Goal: Task Accomplishment & Management: Manage account settings

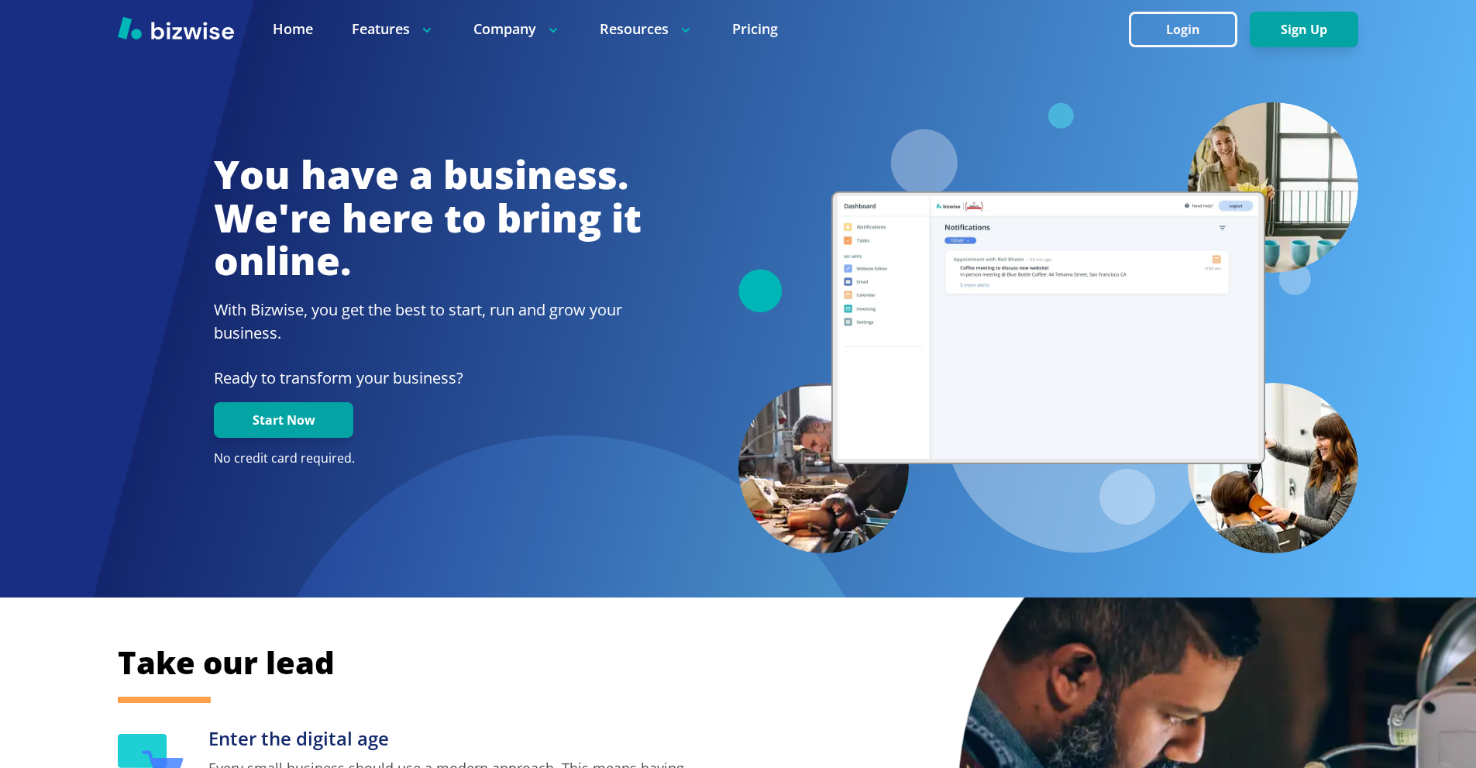
click at [1156, 9] on div at bounding box center [738, 29] width 1476 height 58
click at [1156, 26] on button "Login" at bounding box center [1183, 30] width 108 height 36
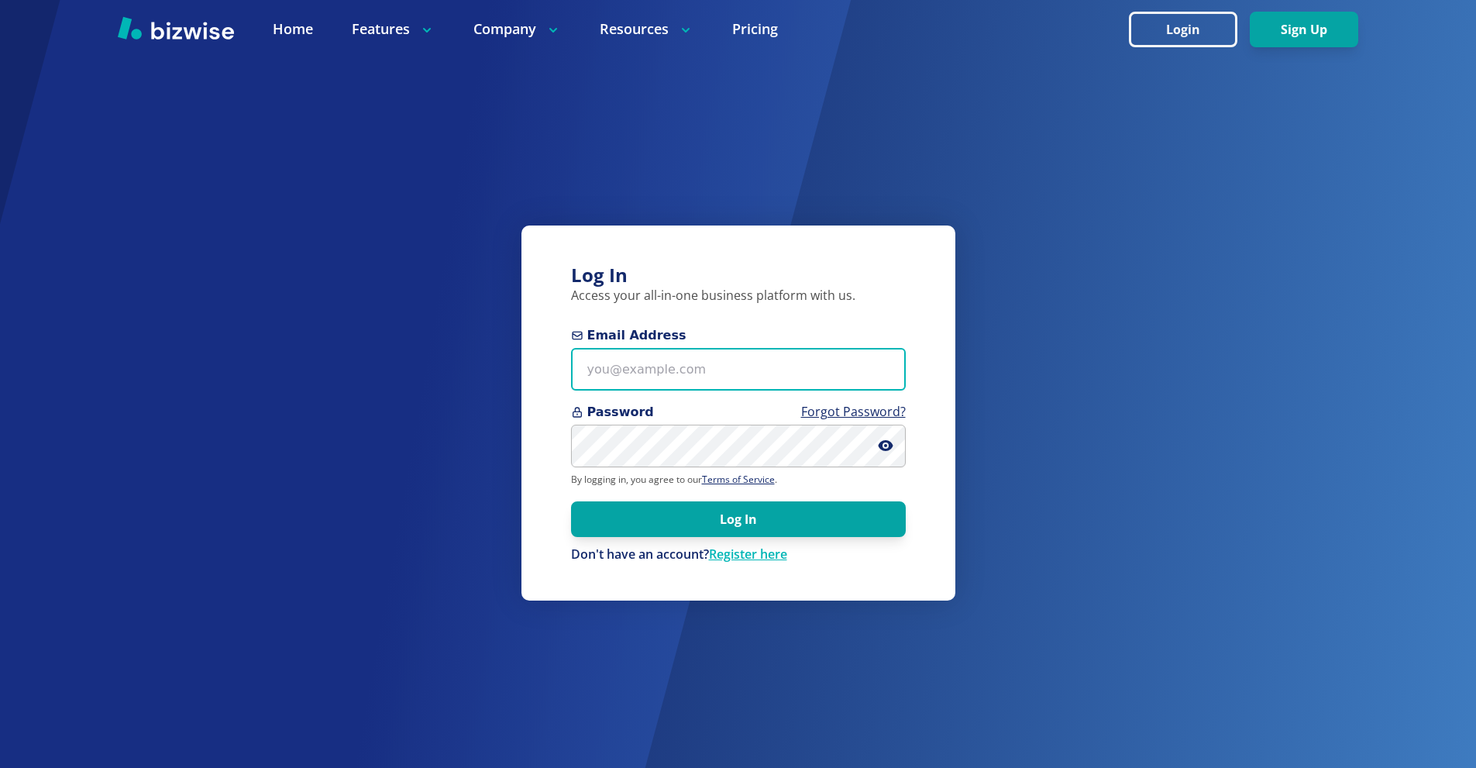
click at [724, 369] on input "Email Address" at bounding box center [738, 369] width 335 height 43
paste input "[PERSON_NAME][EMAIL_ADDRESS][DOMAIN_NAME]"
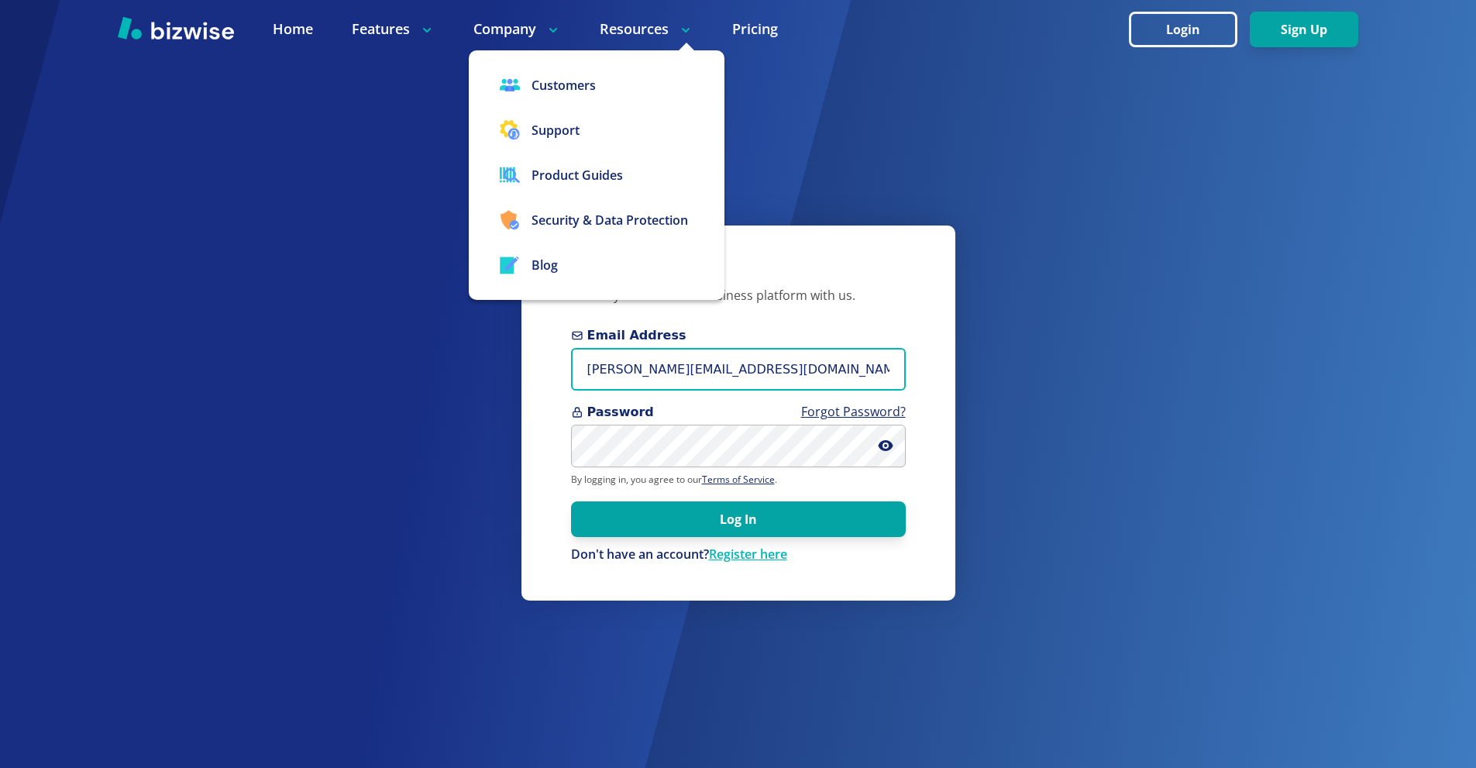
type input "[PERSON_NAME][EMAIL_ADDRESS][DOMAIN_NAME]"
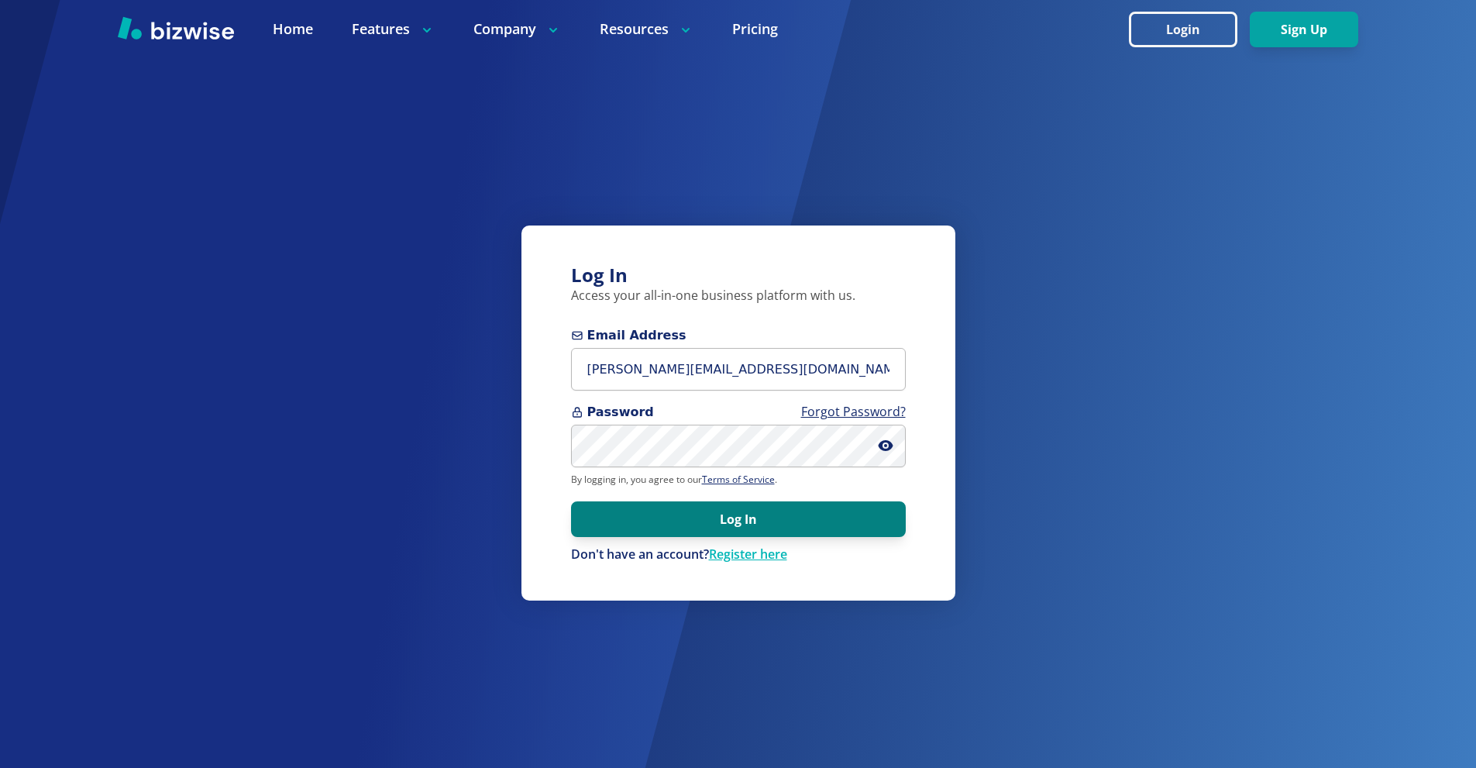
click at [752, 513] on button "Log In" at bounding box center [738, 519] width 335 height 36
